Goal: Check status

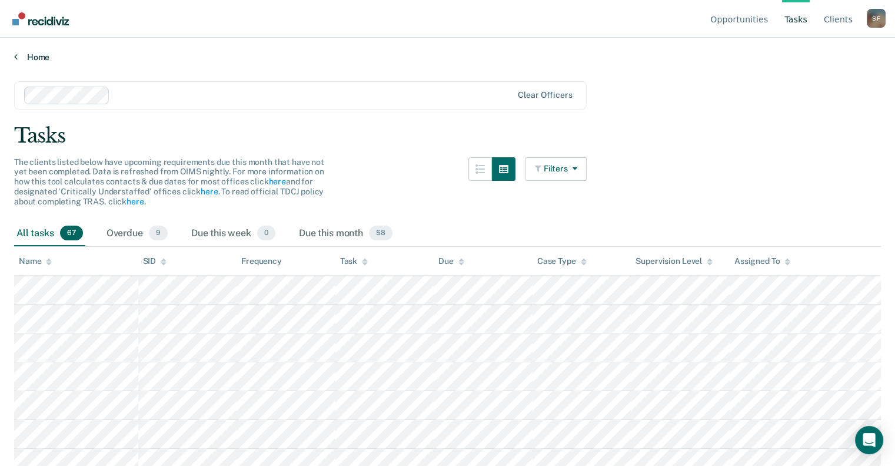
click at [41, 58] on link "Home" at bounding box center [447, 57] width 867 height 11
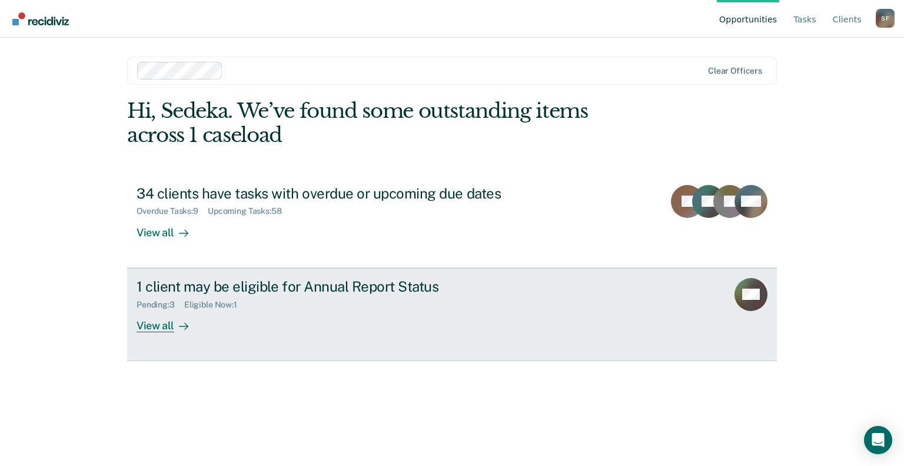
click at [429, 310] on div "1 client may be eligible for Annual Report Status Pending : 3 Eligible Now : 1 …" at bounding box center [358, 305] width 442 height 54
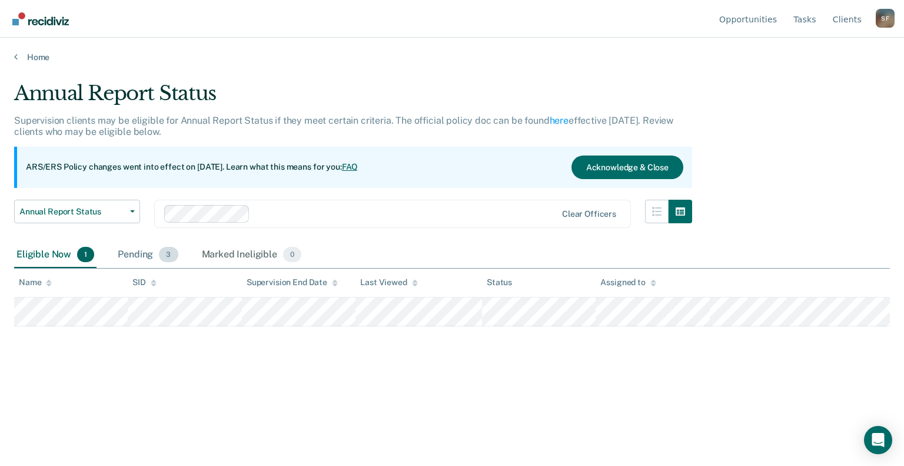
click at [113, 261] on div "Eligible Now 1 Pending 3 Marked Ineligible 0" at bounding box center [159, 255] width 290 height 26
click at [126, 260] on div "Pending 3" at bounding box center [147, 255] width 65 height 26
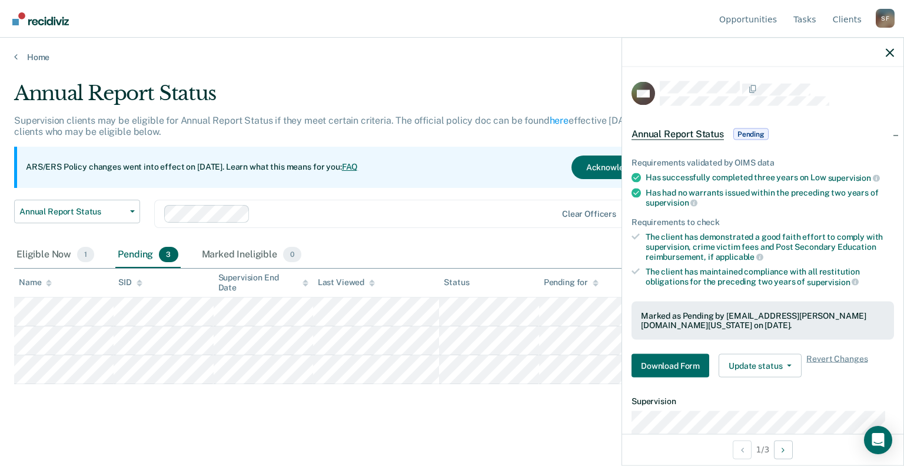
click at [430, 420] on main "Annual Report Status Supervision clients may be eligible for Annual Report Stat…" at bounding box center [452, 262] width 904 height 400
click at [430, 47] on button "button" at bounding box center [890, 52] width 8 height 10
